Goal: Task Accomplishment & Management: Use online tool/utility

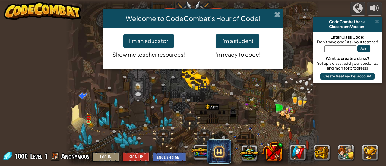
click at [276, 15] on span at bounding box center [277, 14] width 6 height 6
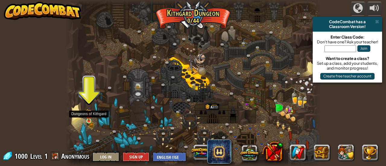
click at [88, 120] on img at bounding box center [88, 115] width 5 height 12
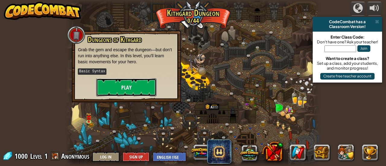
click at [131, 93] on button "Play" at bounding box center [126, 87] width 60 height 18
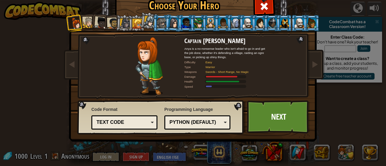
click at [135, 117] on div "Text code Blocks and code Blocks Blocks (Icons) Text code" at bounding box center [124, 122] width 66 height 14
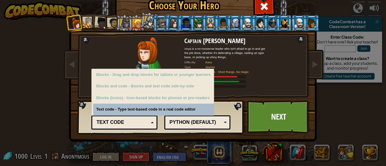
click at [135, 117] on div "Text code Blocks and code Blocks Blocks (Icons) Text code" at bounding box center [124, 122] width 66 height 14
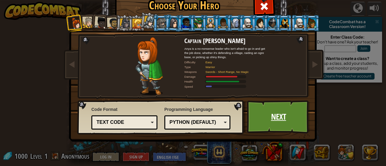
click at [287, 126] on link "Next" at bounding box center [278, 116] width 63 height 33
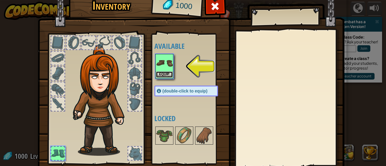
click at [164, 74] on button "Equip" at bounding box center [164, 74] width 17 height 6
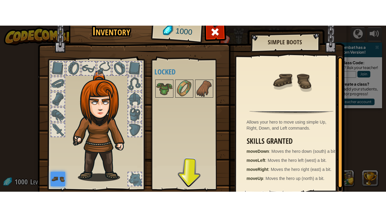
scroll to position [42, 0]
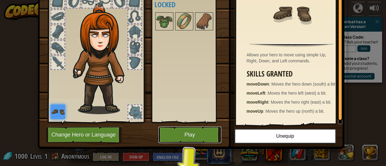
click at [198, 133] on button "Play" at bounding box center [189, 135] width 63 height 17
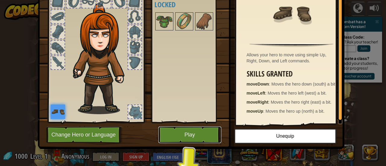
scroll to position [0, 0]
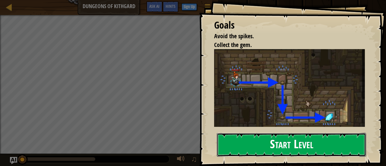
click at [242, 141] on button "Start Level" at bounding box center [291, 145] width 149 height 24
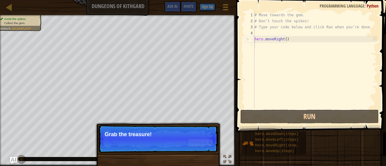
click at [151, 134] on p "Grab the treasure!" at bounding box center [158, 134] width 107 height 6
click at [162, 141] on p "Skip (esc) Continue Grab the treasure!" at bounding box center [158, 139] width 120 height 28
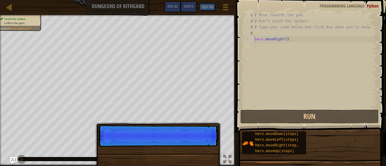
click at [162, 141] on p "Skip (esc) Continue" at bounding box center [158, 136] width 120 height 22
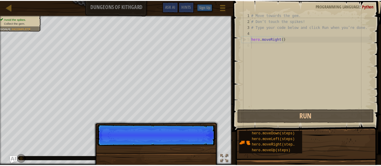
scroll to position [3, 0]
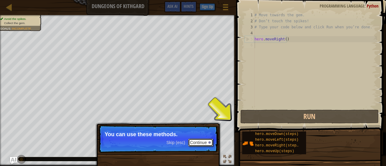
click at [205, 140] on button "Continue" at bounding box center [200, 143] width 25 height 8
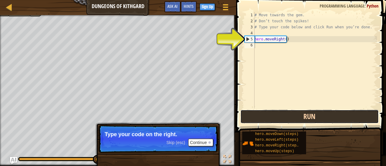
click at [278, 115] on button "Run" at bounding box center [309, 117] width 138 height 14
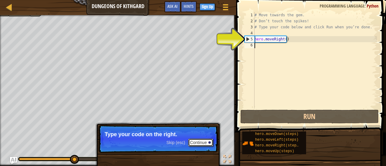
click at [198, 140] on button "Continue" at bounding box center [200, 143] width 25 height 8
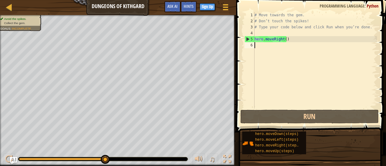
click at [299, 41] on div "# Move towards the gem. # Don’t touch the spikes! # Type your code below and cl…" at bounding box center [315, 66] width 124 height 109
type textarea "hero.moveRight()"
click at [287, 48] on div "# Move towards the gem. # Don’t touch the spikes! # Type your code below and cl…" at bounding box center [315, 66] width 124 height 109
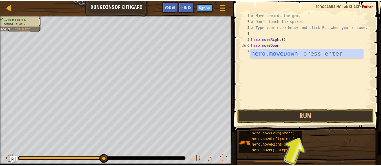
scroll to position [3, 2]
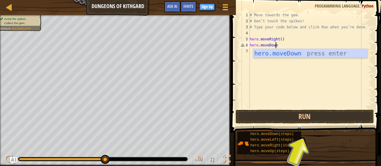
type textarea "hero.moveDown()"
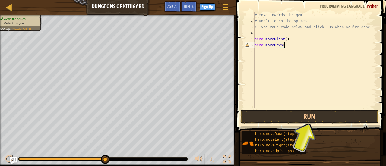
scroll to position [3, 0]
type textarea "h"
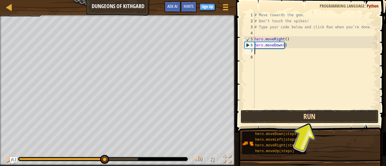
click at [264, 115] on button "Run" at bounding box center [309, 117] width 138 height 14
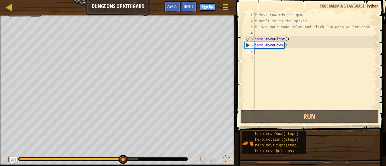
click at [264, 53] on div "# Move towards the gem. # Don’t touch the spikes! # Type your code below and cl…" at bounding box center [315, 66] width 124 height 109
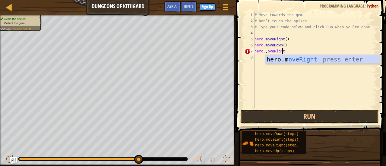
scroll to position [3, 2]
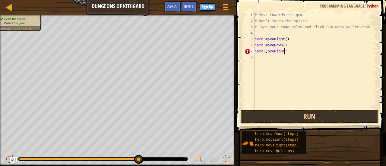
type textarea "hero.,oveRight*("
type textarea "hero.moveRight()"
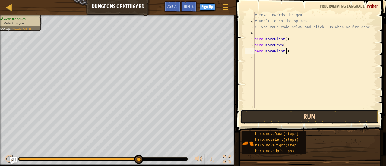
click at [277, 110] on button "Run" at bounding box center [309, 117] width 138 height 14
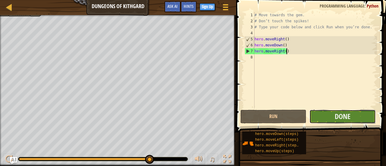
click at [327, 113] on button "Done" at bounding box center [342, 117] width 66 height 14
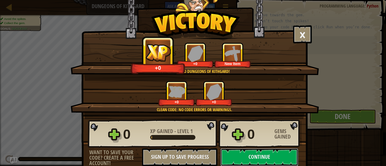
scroll to position [19, 0]
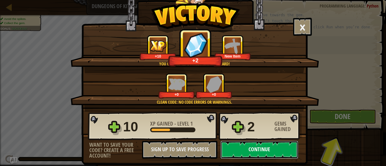
click at [244, 157] on button "Continue" at bounding box center [259, 150] width 78 height 18
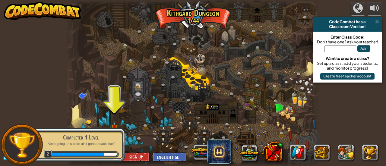
click at [86, 137] on div "Completed 1 Level" at bounding box center [81, 137] width 76 height 8
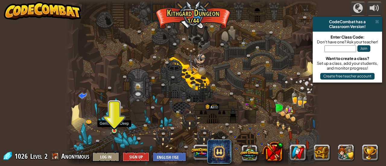
click at [115, 131] on div at bounding box center [114, 130] width 5 height 5
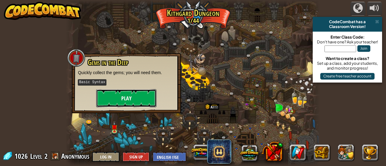
click at [125, 92] on button "Play" at bounding box center [126, 98] width 60 height 18
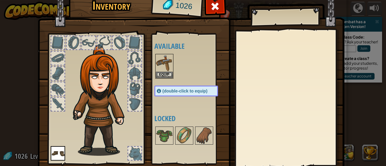
drag, startPoint x: 102, startPoint y: 81, endPoint x: 101, endPoint y: 75, distance: 6.1
click at [101, 75] on img at bounding box center [102, 100] width 65 height 111
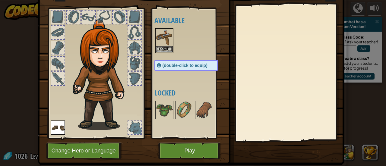
scroll to position [24, 0]
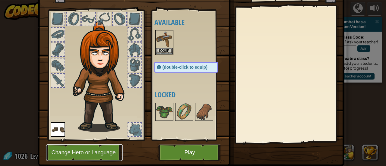
click at [103, 148] on button "Change Hero or Language" at bounding box center [84, 152] width 77 height 17
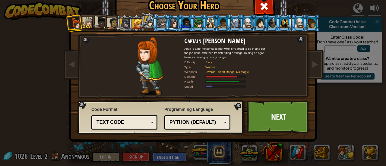
click at [83, 19] on div at bounding box center [88, 22] width 11 height 11
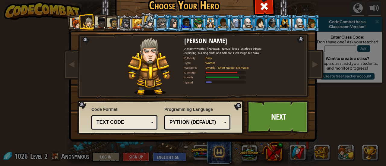
click at [100, 20] on div at bounding box center [101, 23] width 12 height 12
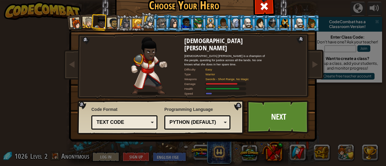
click at [111, 24] on div at bounding box center [112, 23] width 11 height 11
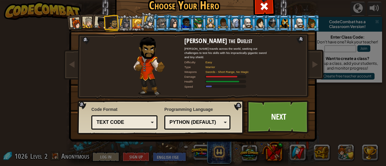
click at [111, 24] on div at bounding box center [112, 23] width 11 height 11
click at [123, 21] on div at bounding box center [125, 23] width 10 height 10
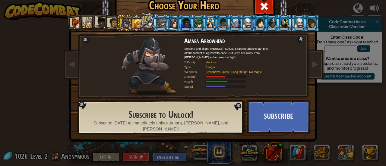
click at [133, 22] on div at bounding box center [137, 24] width 10 height 10
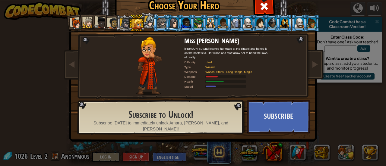
click at [144, 20] on div at bounding box center [149, 21] width 11 height 11
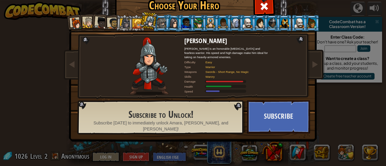
click at [157, 18] on div at bounding box center [161, 23] width 9 height 10
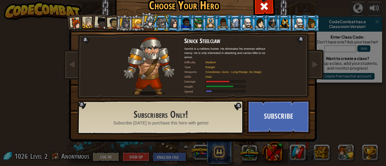
click at [178, 17] on li at bounding box center [186, 23] width 16 height 17
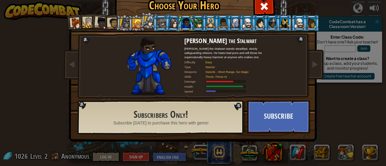
click at [189, 17] on li at bounding box center [186, 23] width 16 height 17
click at [198, 17] on li at bounding box center [198, 23] width 16 height 17
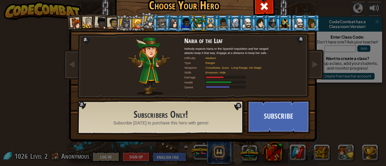
click at [218, 20] on div at bounding box center [222, 23] width 9 height 10
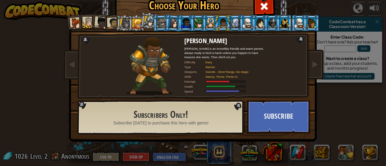
click at [234, 16] on li at bounding box center [235, 23] width 16 height 17
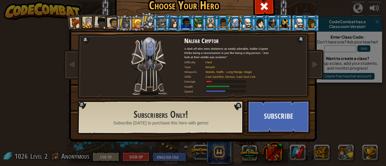
click at [268, 15] on li at bounding box center [271, 23] width 16 height 17
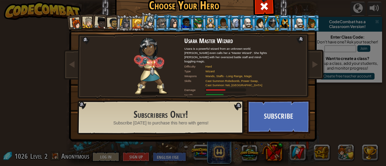
click at [109, 24] on div at bounding box center [112, 23] width 11 height 11
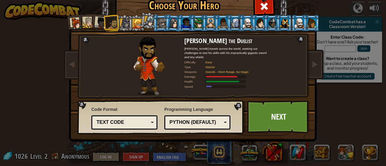
click at [96, 23] on div at bounding box center [101, 23] width 12 height 12
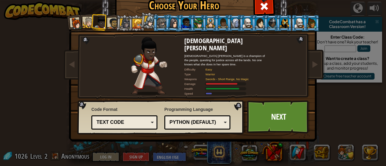
click at [83, 20] on div at bounding box center [88, 22] width 11 height 11
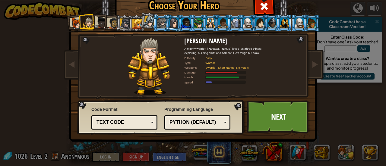
click at [79, 19] on li at bounding box center [87, 22] width 16 height 17
click at [79, 24] on li at bounding box center [87, 22] width 16 height 17
click at [75, 23] on div at bounding box center [76, 23] width 12 height 12
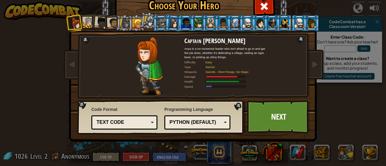
click at [110, 20] on div at bounding box center [112, 23] width 11 height 11
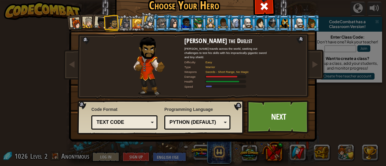
click at [100, 23] on div at bounding box center [101, 23] width 12 height 12
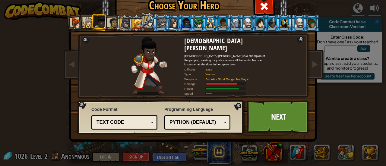
click at [115, 21] on li at bounding box center [123, 22] width 17 height 17
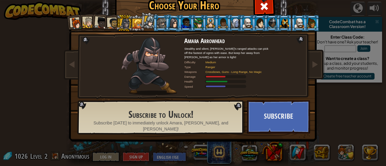
click at [112, 24] on div at bounding box center [112, 23] width 11 height 11
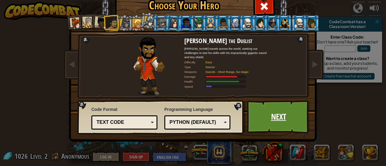
click at [275, 114] on link "Next" at bounding box center [278, 116] width 63 height 33
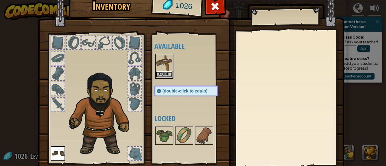
click at [163, 73] on button "Equip" at bounding box center [164, 74] width 17 height 6
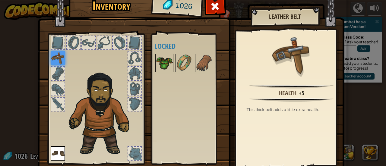
click at [166, 64] on img at bounding box center [164, 63] width 17 height 17
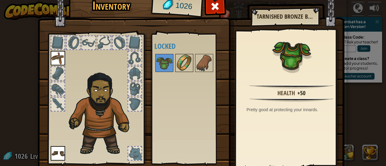
click at [187, 63] on img at bounding box center [184, 63] width 17 height 17
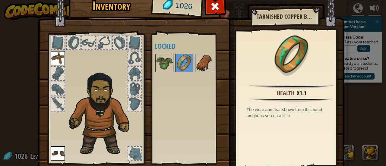
click at [206, 65] on img at bounding box center [204, 63] width 17 height 17
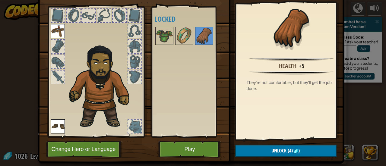
scroll to position [29, 0]
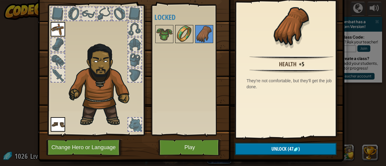
click at [176, 30] on img at bounding box center [184, 34] width 17 height 17
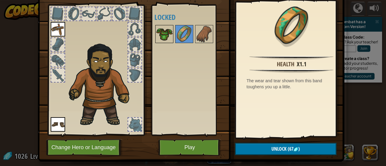
click at [160, 30] on img at bounding box center [164, 34] width 17 height 17
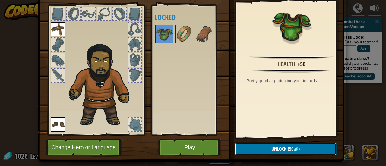
click at [280, 145] on button "Unlock (50 )" at bounding box center [286, 149] width 102 height 12
click at [280, 145] on button "Confirm" at bounding box center [286, 149] width 102 height 12
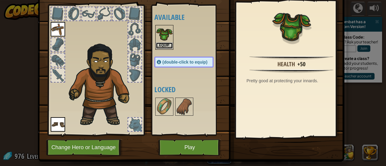
click at [160, 42] on button "Equip" at bounding box center [164, 45] width 17 height 6
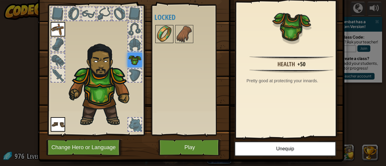
click at [164, 32] on img at bounding box center [164, 34] width 17 height 17
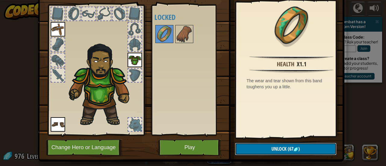
click at [271, 149] on span "Unlock" at bounding box center [278, 149] width 15 height 7
click at [269, 149] on button "Confirm" at bounding box center [286, 149] width 102 height 12
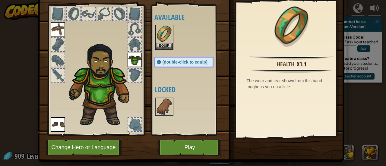
click at [162, 61] on span "(double-click to equip)" at bounding box center [184, 62] width 45 height 5
click at [158, 40] on img at bounding box center [164, 34] width 17 height 17
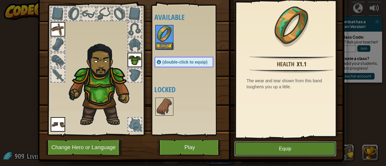
click at [272, 146] on button "Equip" at bounding box center [285, 148] width 102 height 15
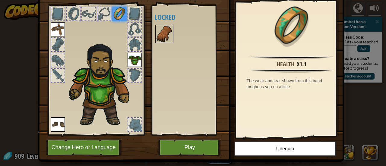
click at [168, 39] on img at bounding box center [164, 34] width 17 height 17
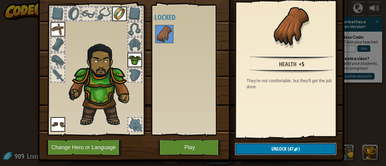
click at [273, 143] on button "Unlock (47 )" at bounding box center [286, 149] width 102 height 12
click at [273, 143] on button "Confirm" at bounding box center [286, 149] width 102 height 12
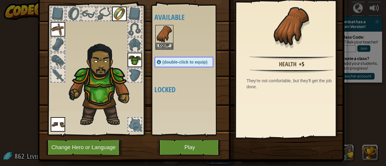
click at [185, 58] on div "(double-click to equip)" at bounding box center [183, 62] width 59 height 11
click at [161, 46] on button "Equip" at bounding box center [164, 45] width 17 height 6
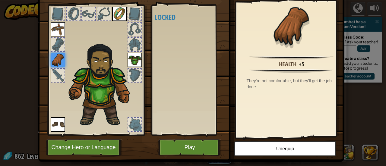
click at [135, 126] on div at bounding box center [134, 124] width 13 height 13
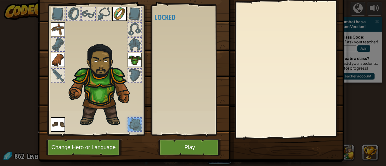
click at [127, 65] on img at bounding box center [134, 60] width 14 height 14
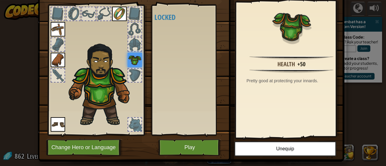
click at [128, 50] on div at bounding box center [134, 44] width 13 height 13
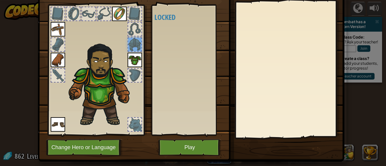
click at [128, 32] on div at bounding box center [134, 29] width 13 height 13
click at [128, 13] on div at bounding box center [134, 13] width 13 height 13
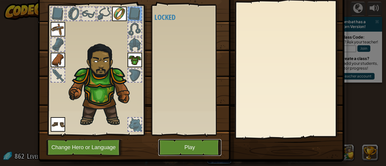
click at [188, 149] on button "Play" at bounding box center [189, 147] width 63 height 17
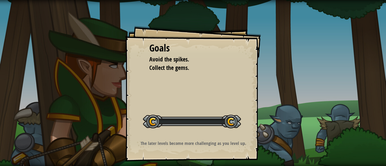
click at [188, 149] on div "The later levels become more challenging as you level up." at bounding box center [193, 144] width 121 height 9
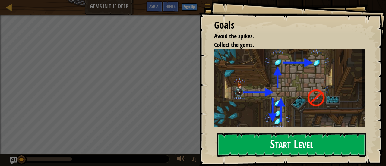
click at [248, 133] on button "Start Level" at bounding box center [291, 145] width 149 height 24
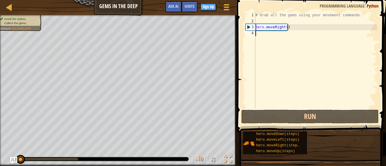
click at [286, 36] on div "# Grab all the gems using your movement commands. hero . moveRight ( )" at bounding box center [315, 66] width 123 height 109
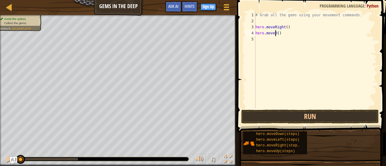
scroll to position [3, 2]
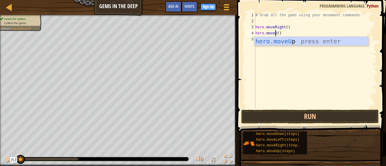
type textarea "hero.moveUp()"
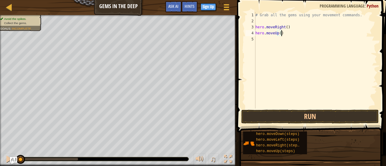
click at [286, 32] on div "# Grab all the gems using your movement commands. hero . moveRight ( ) hero . m…" at bounding box center [315, 66] width 123 height 109
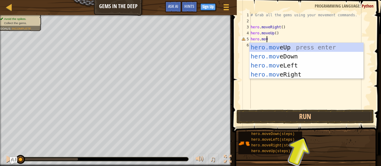
scroll to position [3, 1]
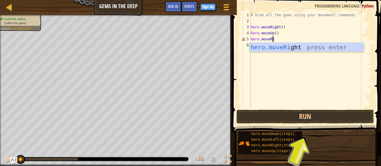
type textarea "hero.moveR"
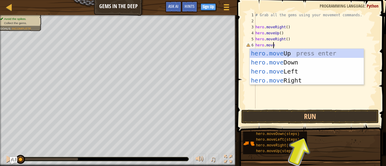
type textarea "hero.moved"
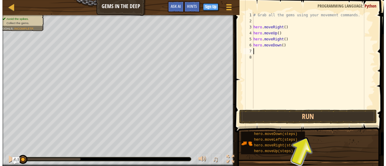
scroll to position [3, 0]
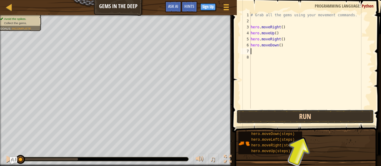
click at [263, 118] on button "Run" at bounding box center [305, 117] width 137 height 14
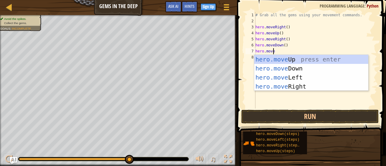
scroll to position [3, 1]
type textarea "hero.movel"
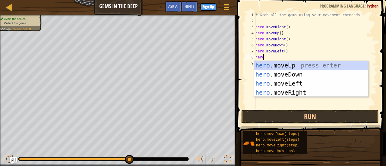
scroll to position [3, 0]
type textarea "hero.moved"
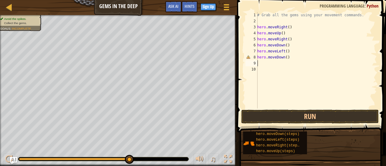
scroll to position [3, 0]
click at [270, 115] on button "Run" at bounding box center [309, 117] width 137 height 14
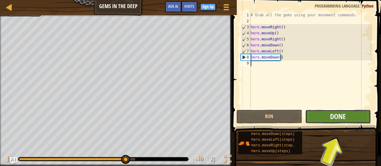
click at [331, 114] on span "Done" at bounding box center [338, 117] width 16 height 10
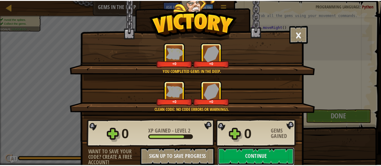
scroll to position [19, 0]
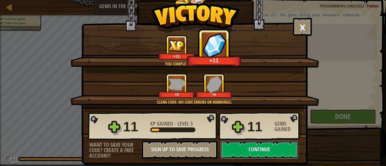
click at [238, 150] on button "Continue" at bounding box center [259, 150] width 78 height 18
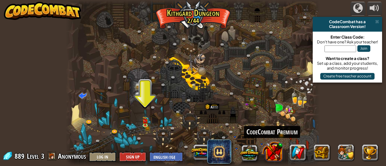
click at [270, 154] on button at bounding box center [271, 150] width 21 height 21
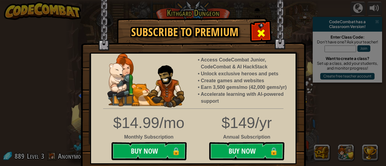
click at [256, 35] on span at bounding box center [261, 33] width 10 height 10
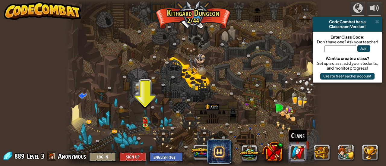
click at [295, 149] on link at bounding box center [297, 152] width 16 height 16
